Goal: Use online tool/utility: Utilize a website feature to perform a specific function

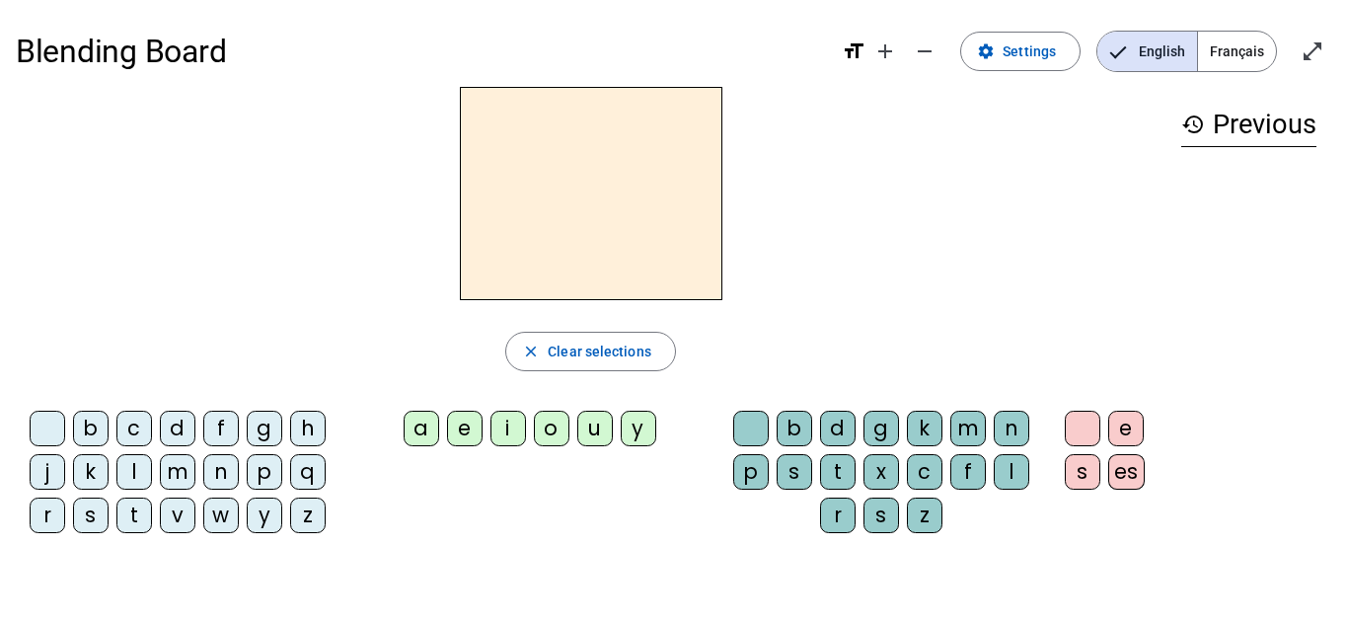
click at [174, 474] on div "m" at bounding box center [178, 472] width 36 height 36
click at [411, 439] on div "a" at bounding box center [422, 429] width 36 height 36
click at [132, 476] on div "l" at bounding box center [134, 472] width 36 height 36
click at [463, 437] on div "e" at bounding box center [465, 429] width 36 height 36
click at [173, 438] on div "d" at bounding box center [178, 429] width 36 height 36
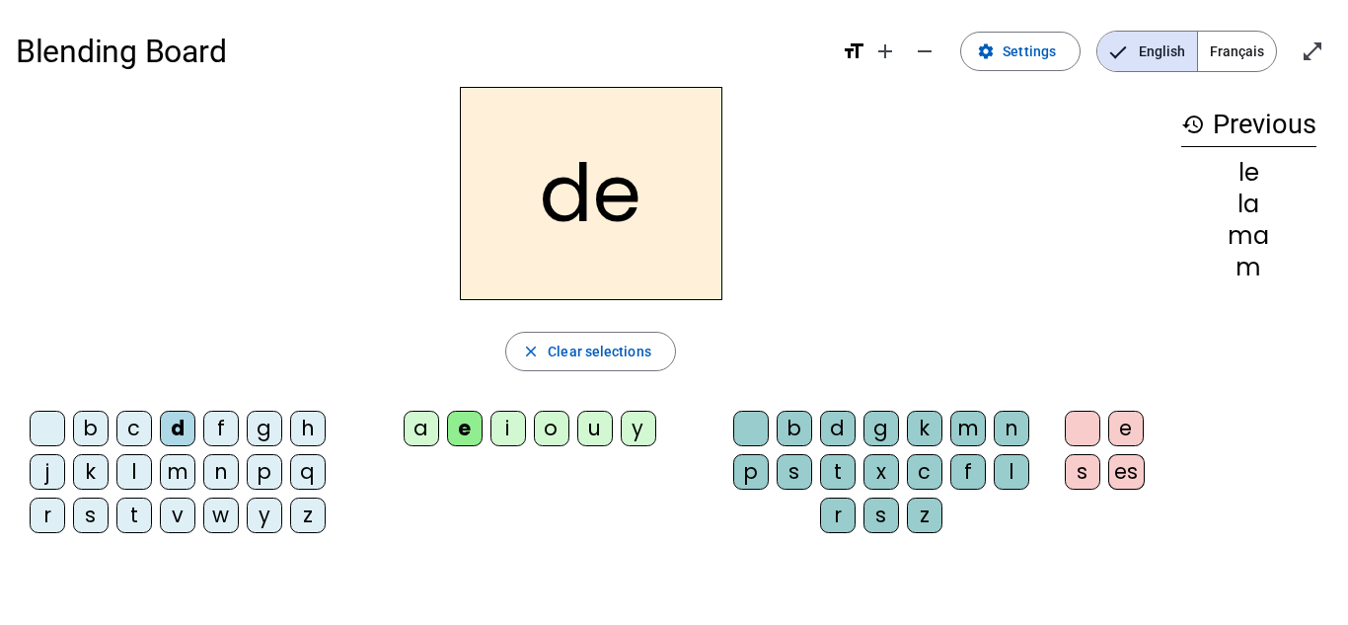
click at [586, 427] on div "u" at bounding box center [595, 429] width 36 height 36
click at [136, 510] on div "t" at bounding box center [134, 515] width 36 height 36
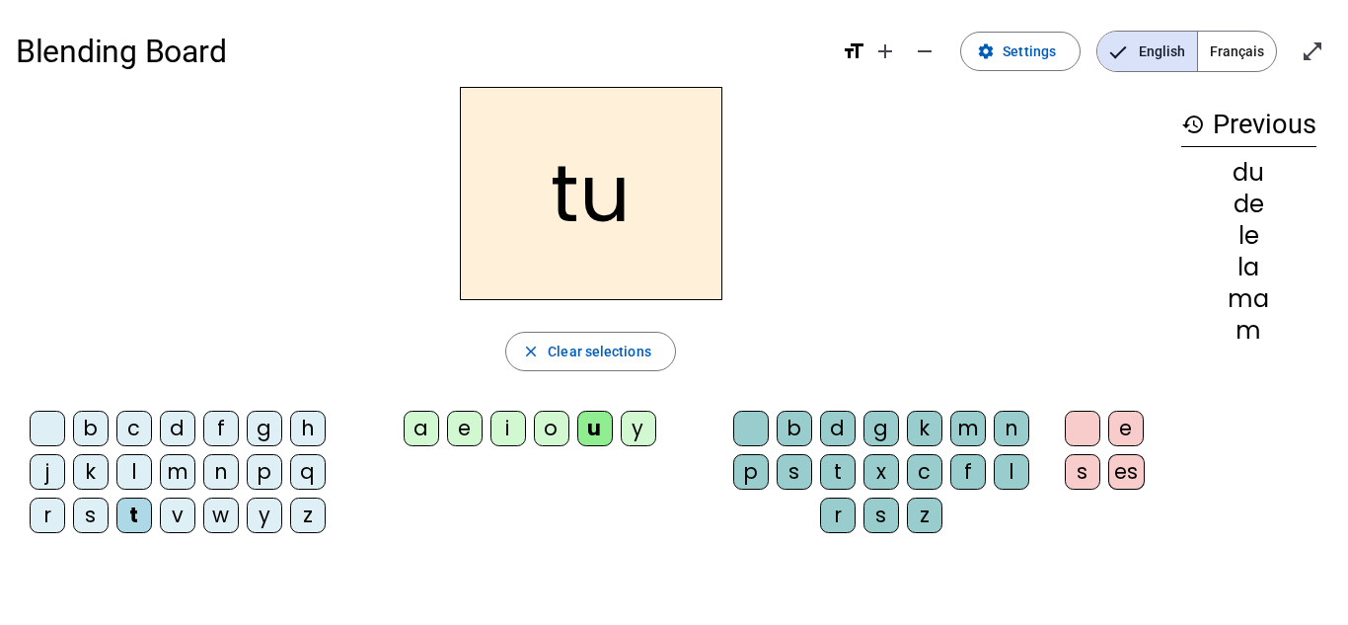
click at [434, 438] on div "a" at bounding box center [422, 429] width 36 height 36
click at [462, 429] on div "e" at bounding box center [465, 429] width 36 height 36
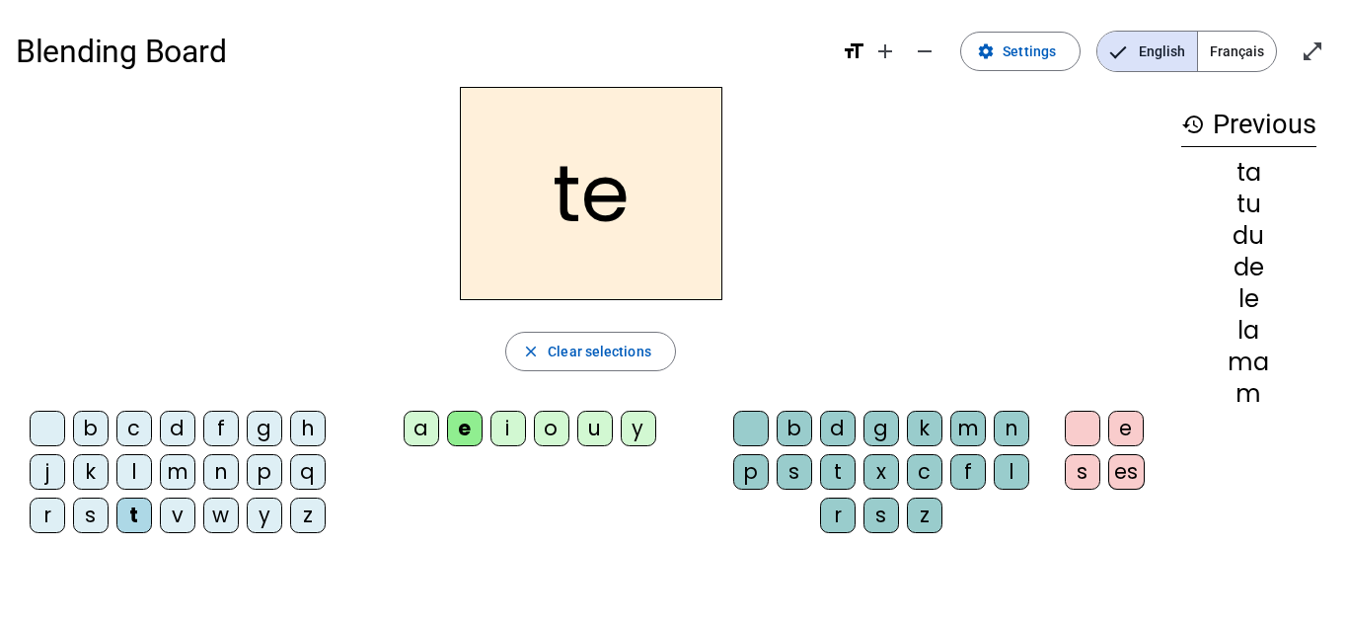
click at [177, 470] on div "m" at bounding box center [178, 472] width 36 height 36
